Goal: Transaction & Acquisition: Download file/media

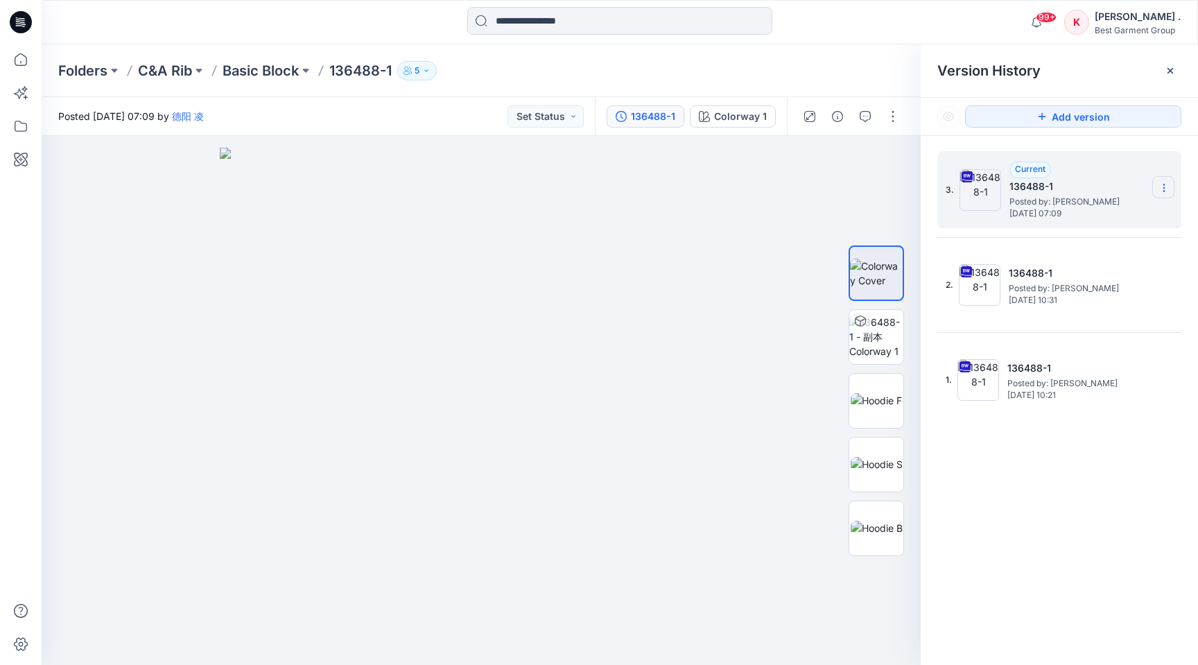
click at [1165, 184] on icon at bounding box center [1164, 184] width 1 height 1
click at [1072, 213] on span "Download Source BW File" at bounding box center [1094, 215] width 117 height 17
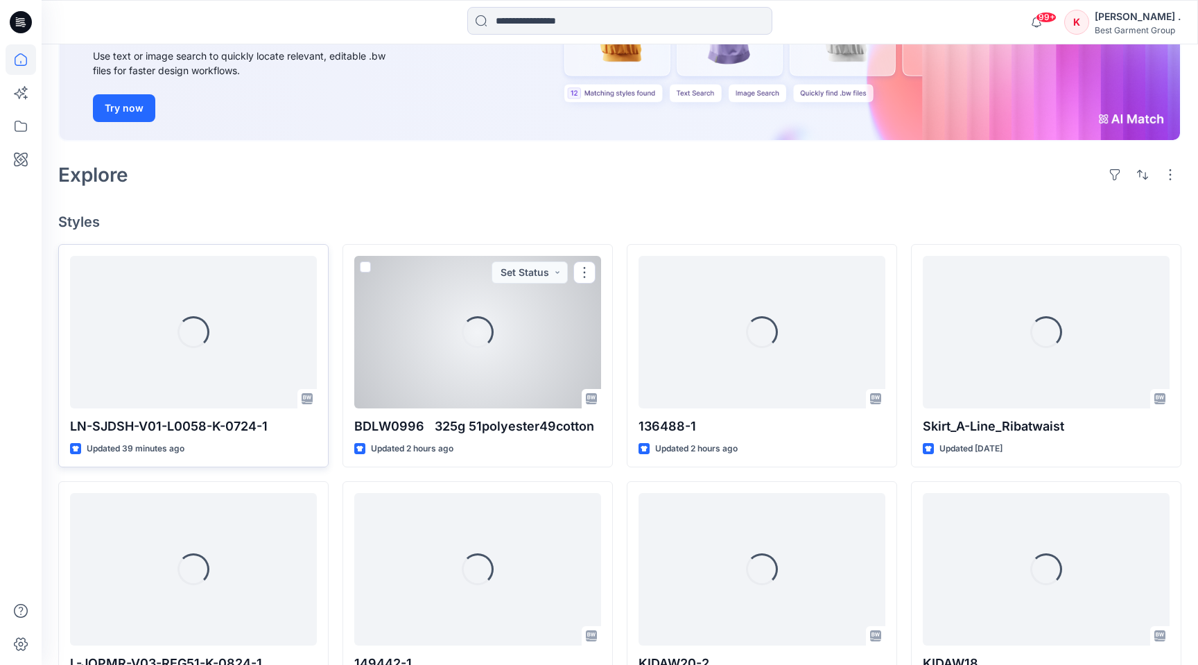
scroll to position [190, 0]
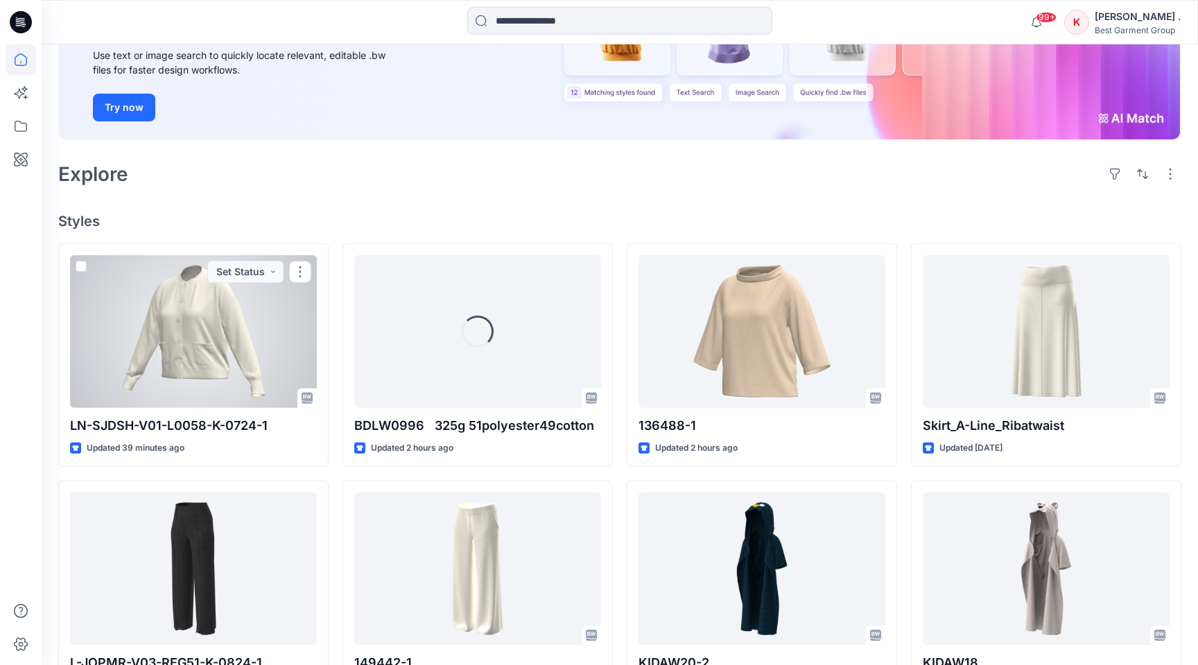
click at [176, 347] on div at bounding box center [193, 331] width 247 height 153
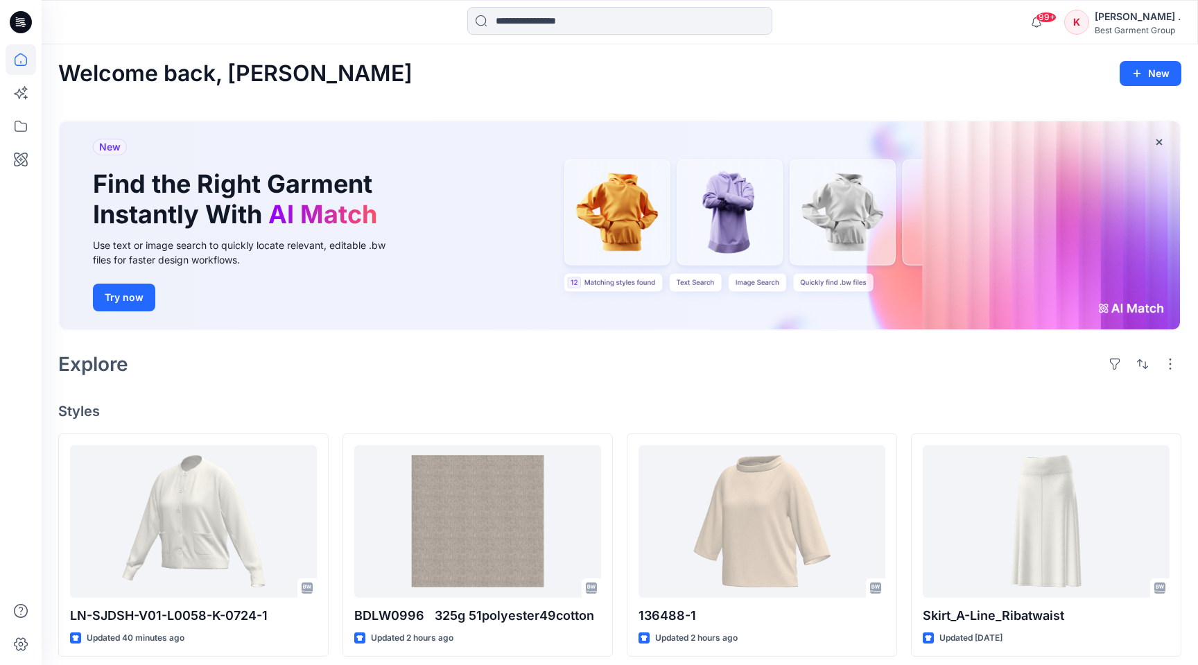
scroll to position [190, 0]
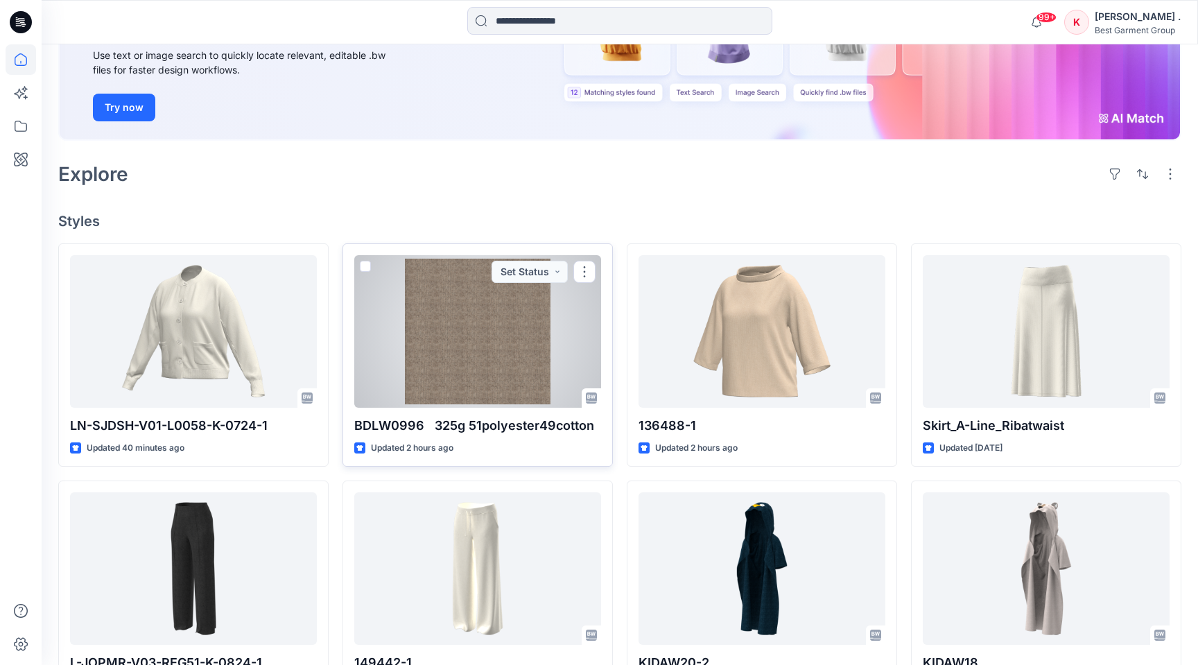
click at [515, 338] on div at bounding box center [477, 331] width 247 height 153
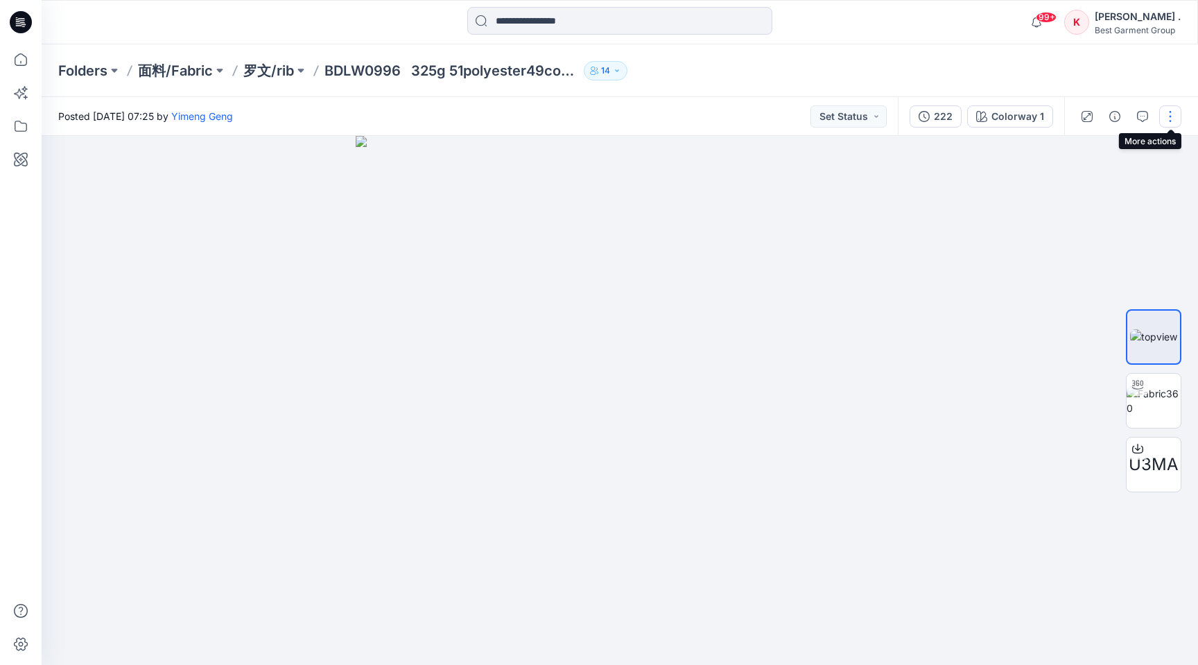
click at [1176, 117] on button "button" at bounding box center [1171, 116] width 22 height 22
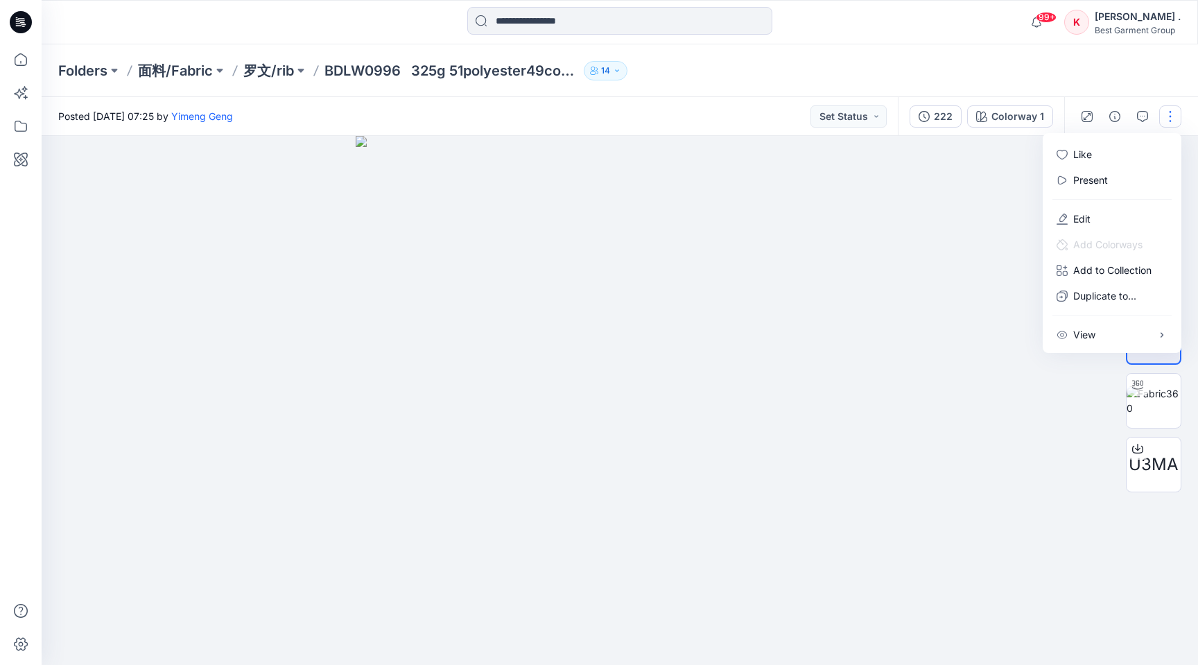
click at [1010, 319] on div at bounding box center [620, 400] width 1157 height 529
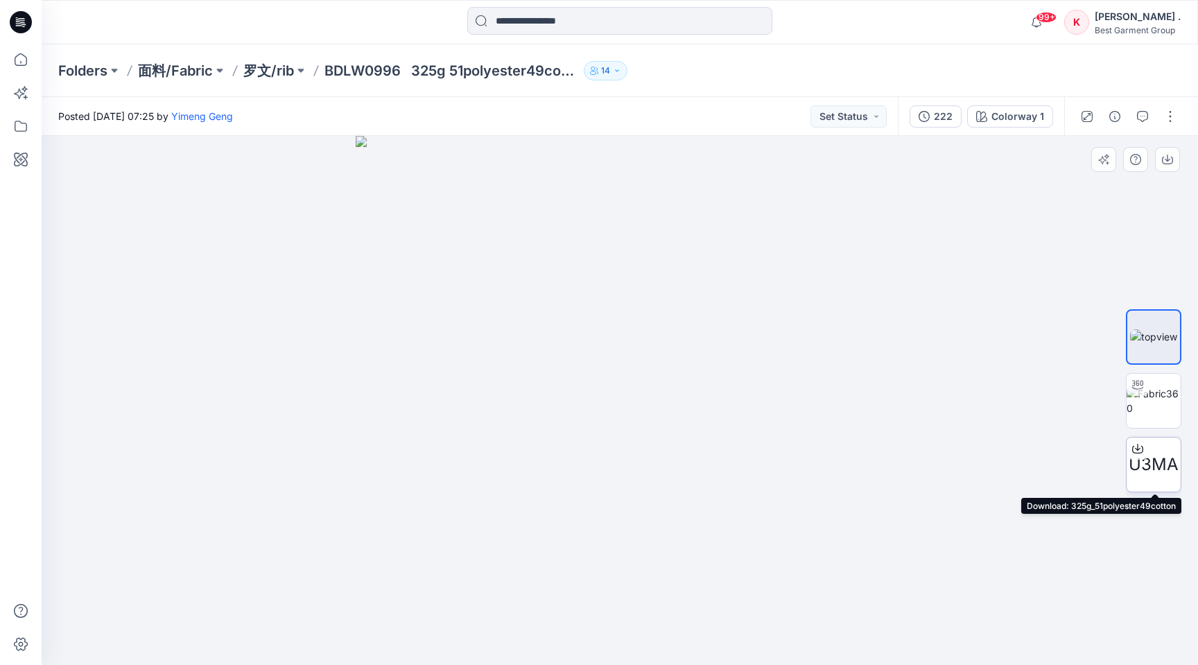
click at [1159, 456] on span "U3MA" at bounding box center [1154, 464] width 50 height 25
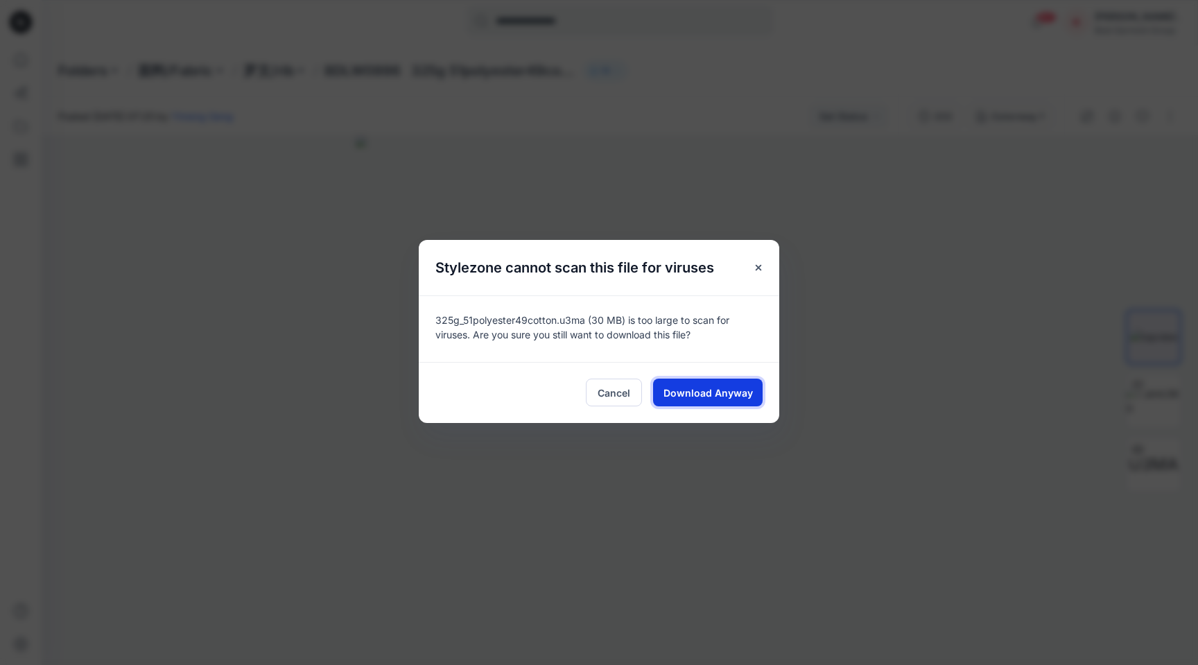
click at [694, 392] on span "Download Anyway" at bounding box center [708, 393] width 89 height 15
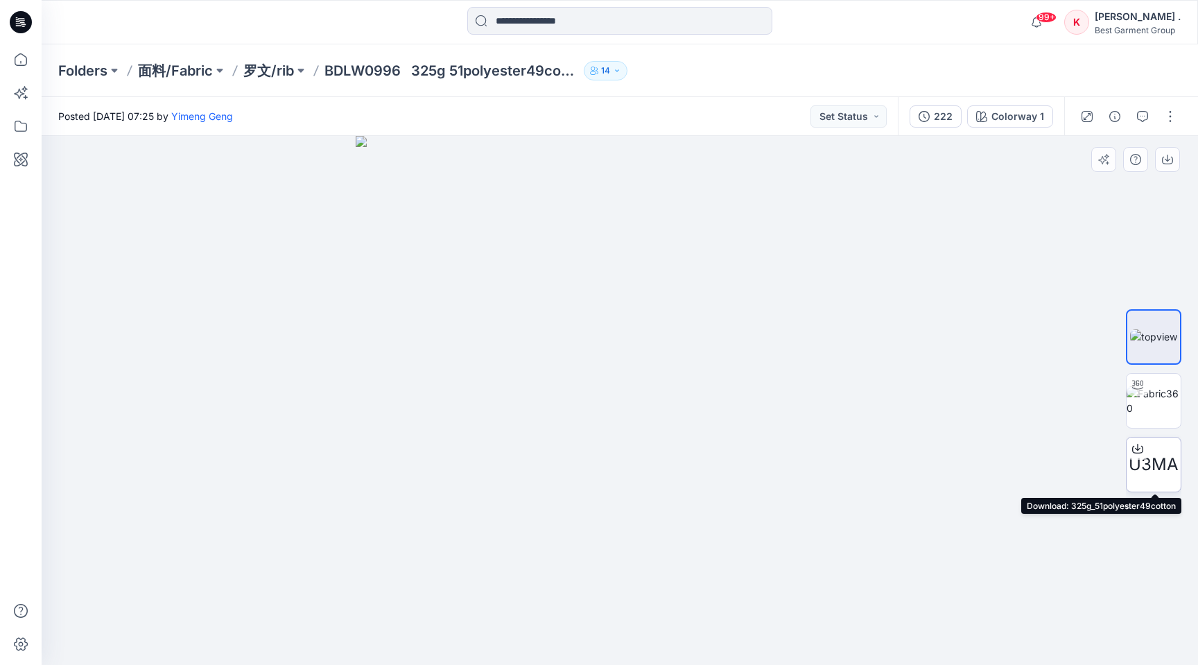
click at [1142, 459] on div at bounding box center [1138, 449] width 22 height 22
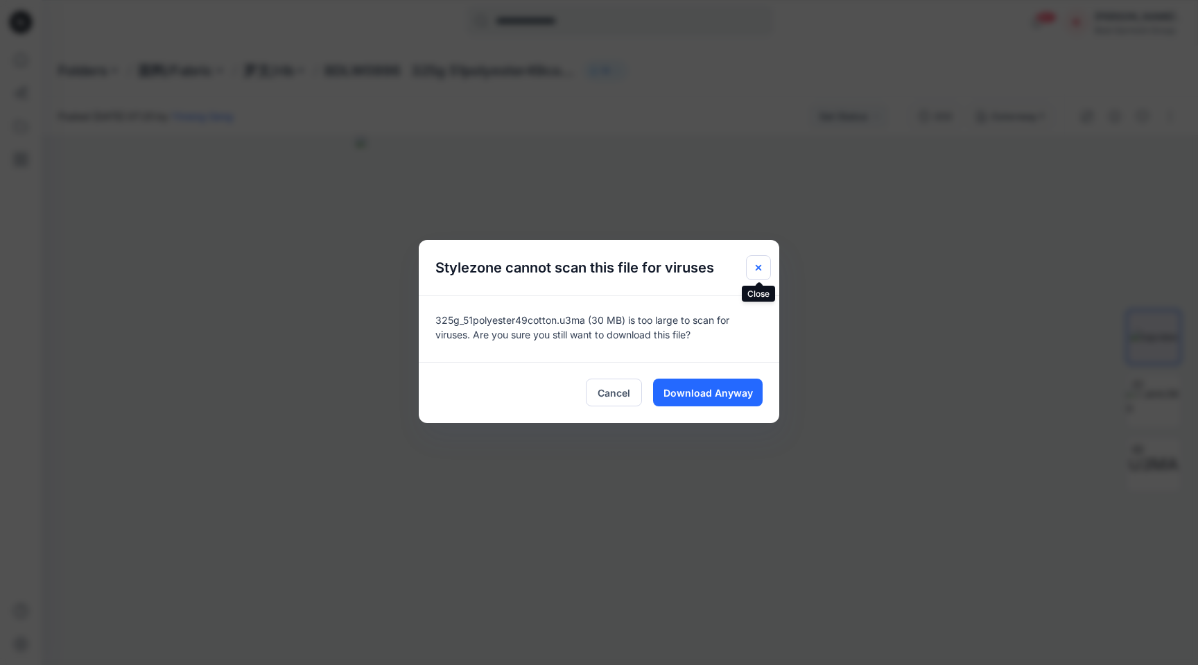
click at [760, 267] on icon "Close" at bounding box center [758, 267] width 11 height 11
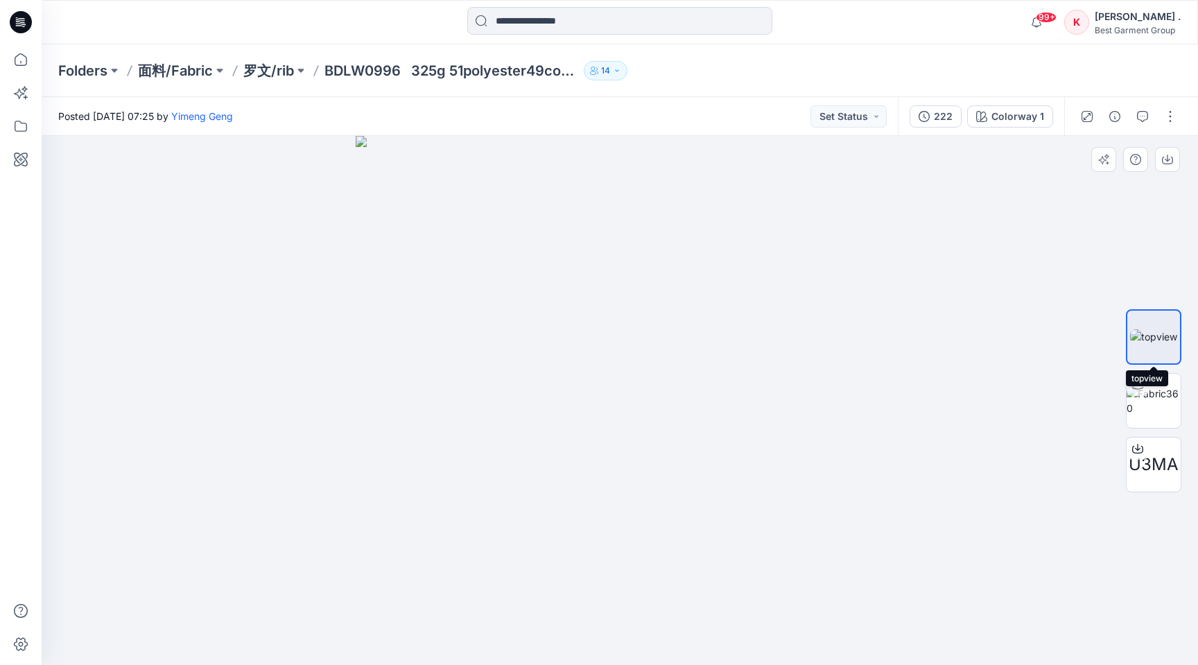
click at [1150, 344] on img at bounding box center [1154, 336] width 47 height 15
click at [1169, 165] on button "button" at bounding box center [1167, 159] width 25 height 25
